Goal: Transaction & Acquisition: Purchase product/service

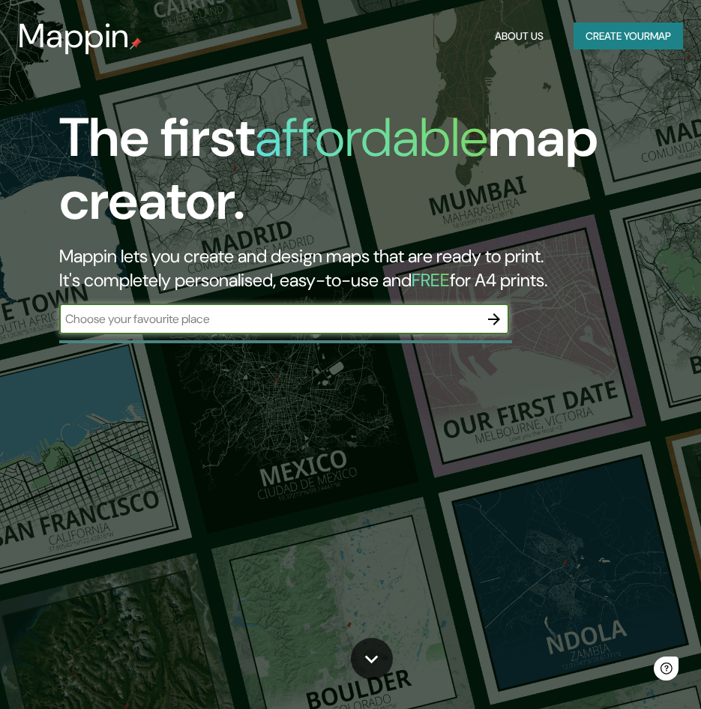
click at [193, 325] on input "text" at bounding box center [269, 318] width 420 height 17
type input "[GEOGRAPHIC_DATA]"
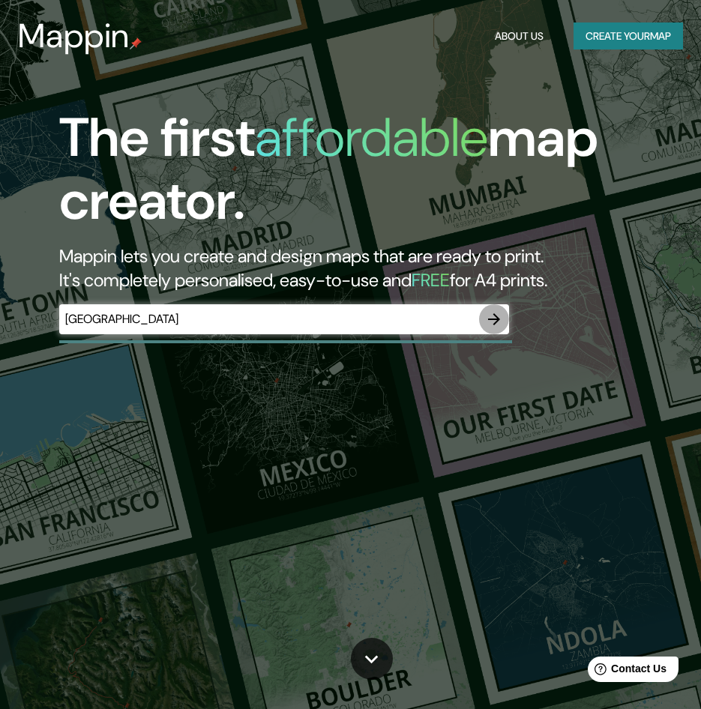
click at [496, 326] on icon "button" at bounding box center [494, 319] width 18 height 18
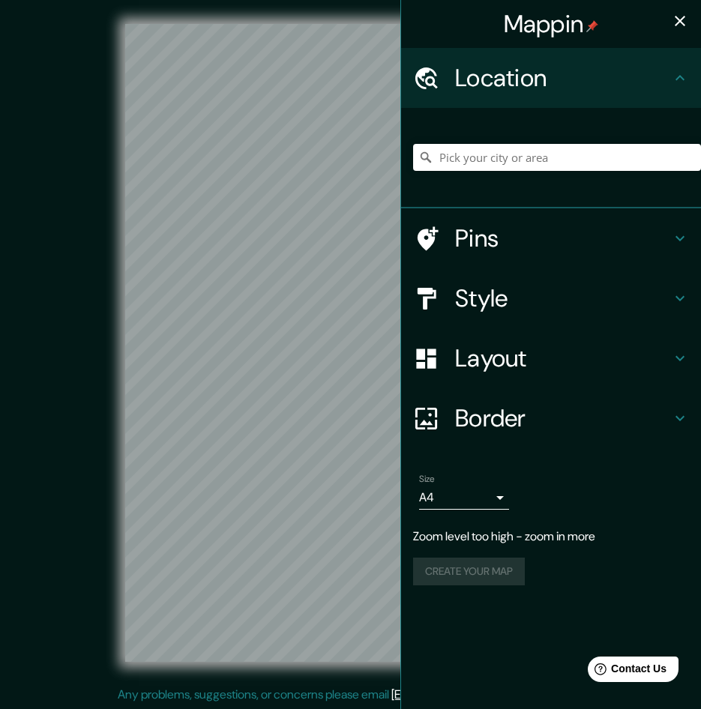
click at [457, 684] on div "Mappin Location Pins Style Layout Border Choose a border. Hint : you can make l…" at bounding box center [350, 355] width 701 height 710
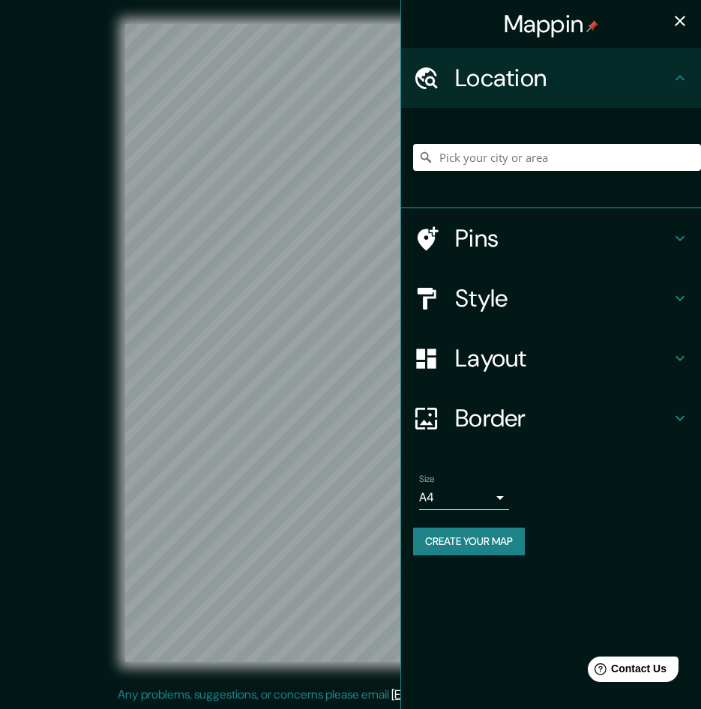
click at [688, 72] on icon at bounding box center [680, 78] width 18 height 18
click at [672, 73] on icon at bounding box center [680, 78] width 18 height 18
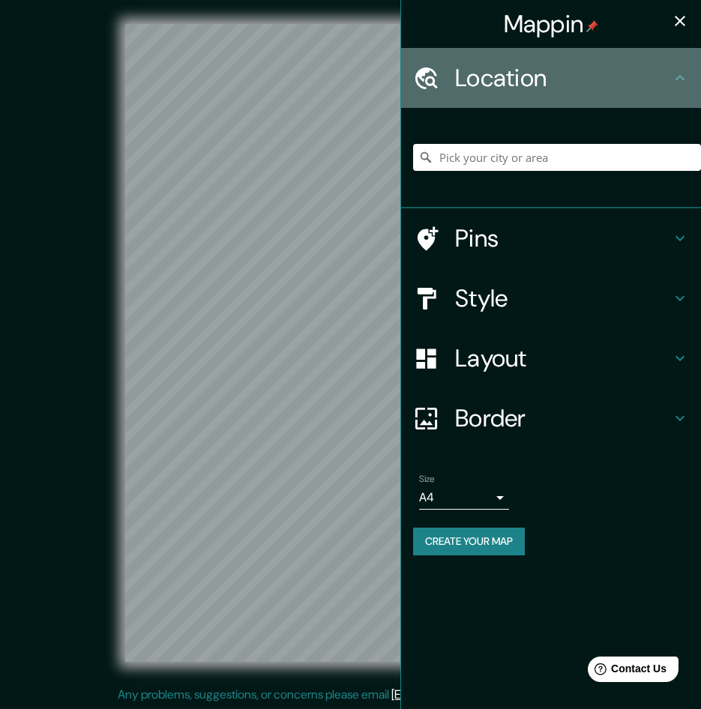
click at [630, 79] on h4 "Location" at bounding box center [563, 78] width 216 height 30
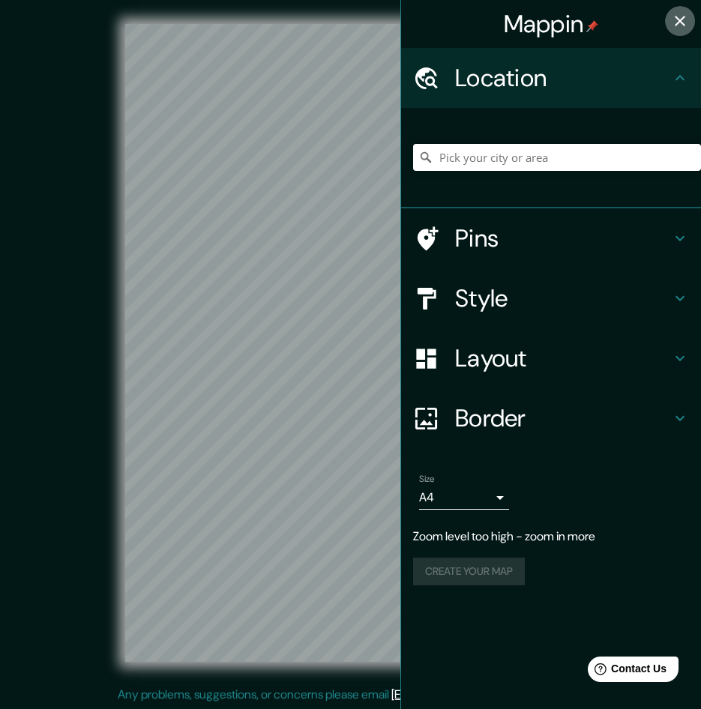
click at [679, 11] on button "button" at bounding box center [680, 21] width 30 height 30
